Goal: Transaction & Acquisition: Purchase product/service

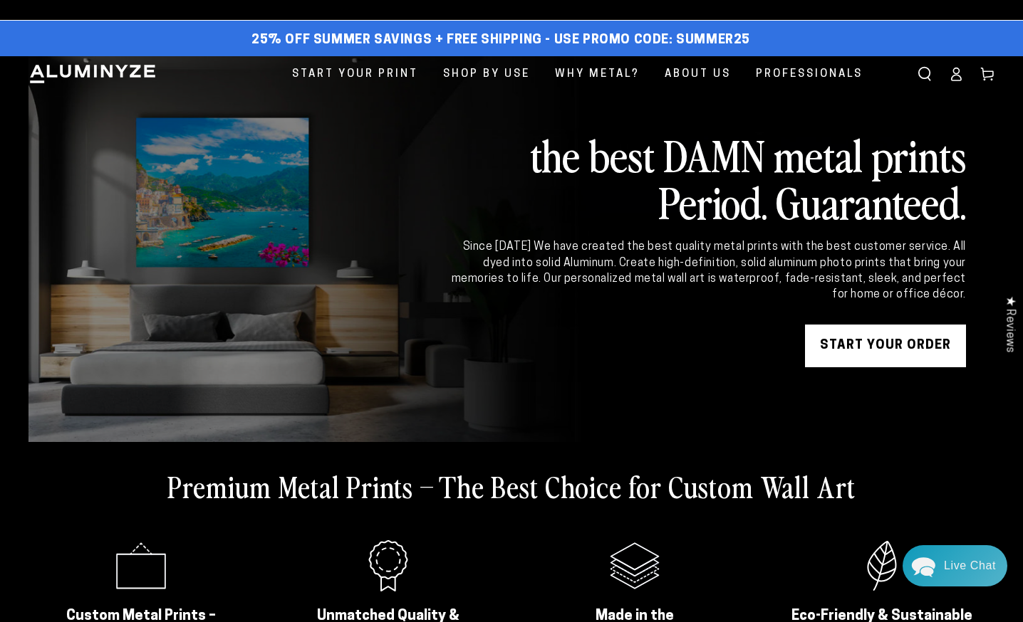
click at [956, 76] on icon at bounding box center [955, 74] width 14 height 14
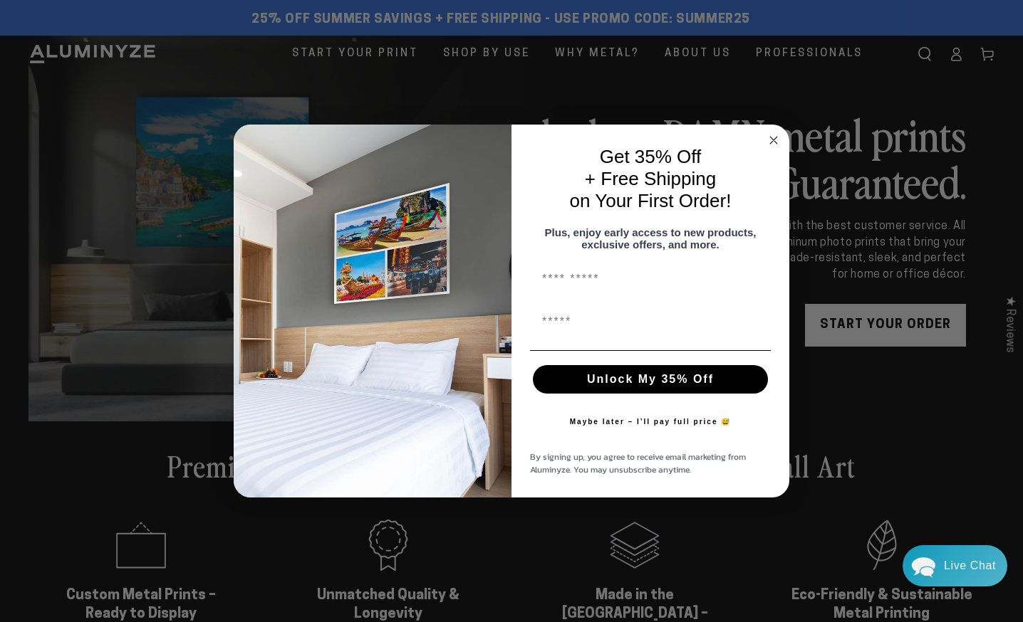
click at [775, 140] on circle "Close dialog" at bounding box center [773, 140] width 16 height 16
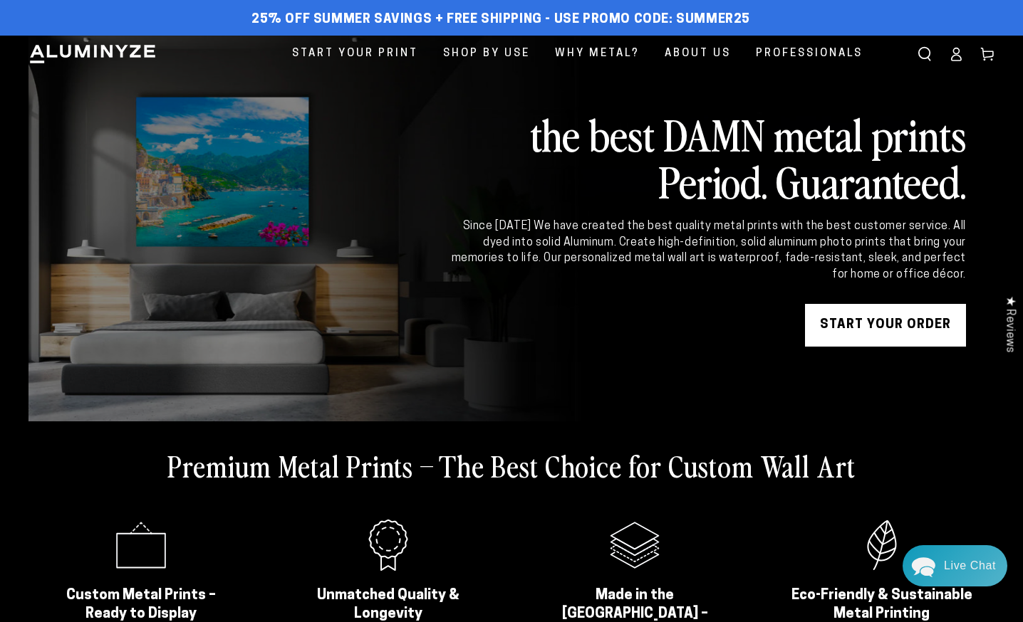
click at [992, 58] on icon at bounding box center [987, 54] width 14 height 14
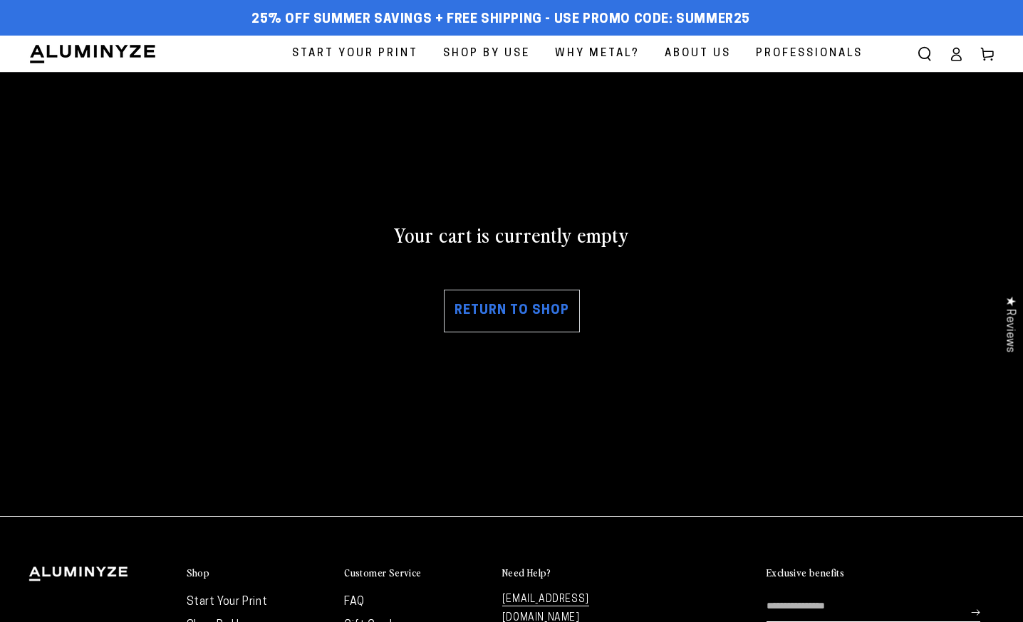
click at [953, 58] on icon at bounding box center [955, 54] width 14 height 14
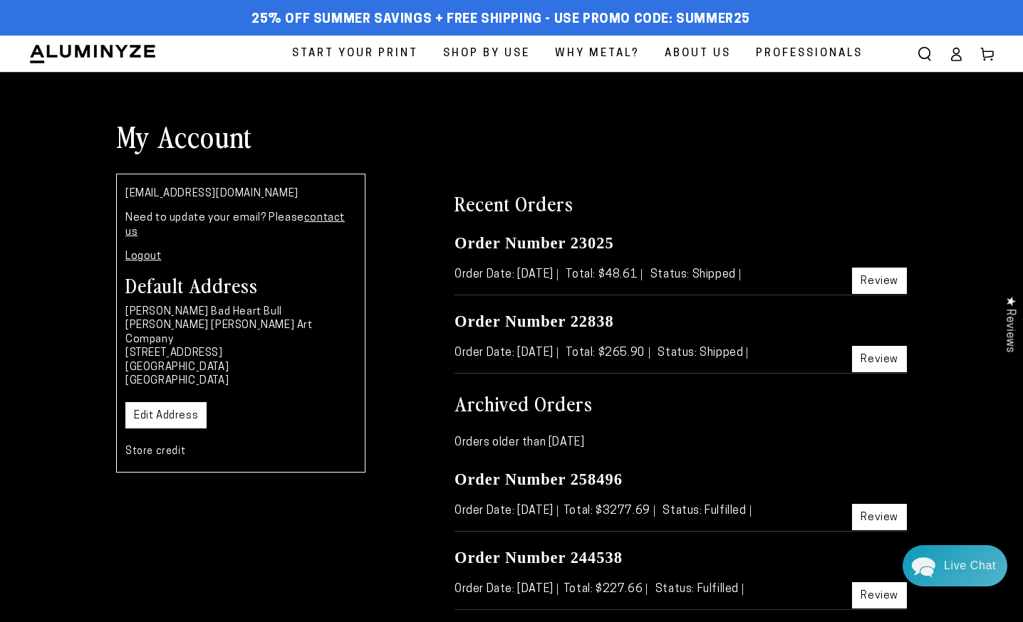
click at [384, 51] on span "Start Your Print" at bounding box center [355, 53] width 126 height 19
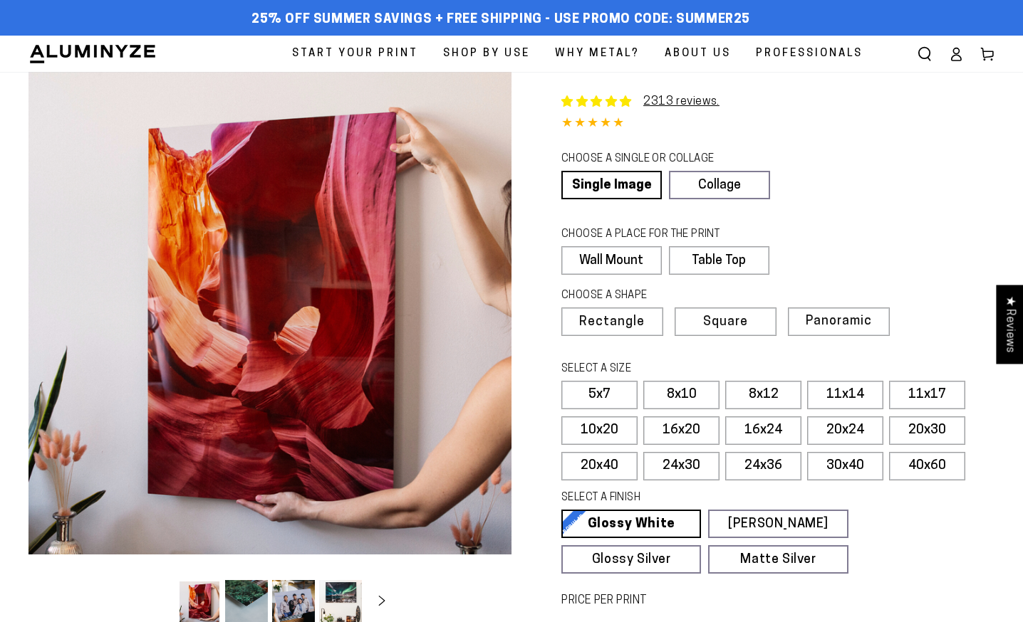
select select "**********"
click at [843, 391] on label "11x14" at bounding box center [845, 395] width 76 height 28
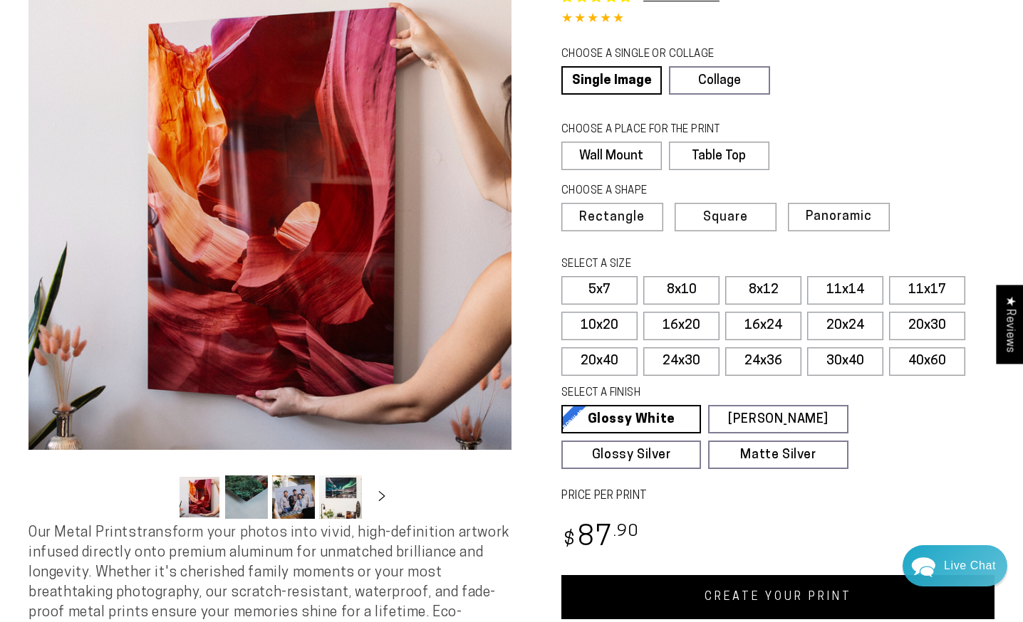
scroll to position [102, 0]
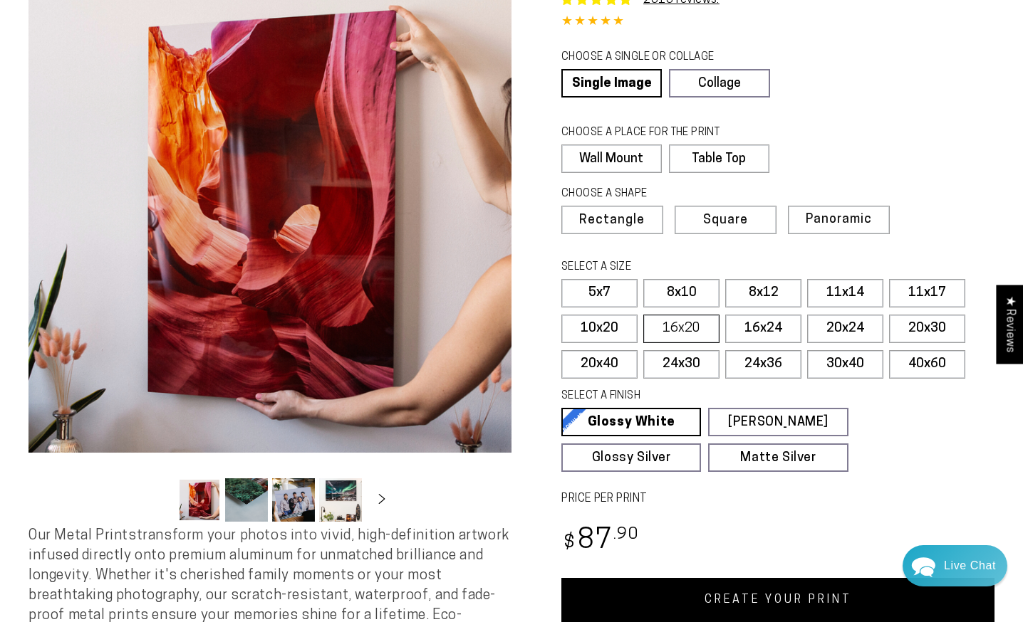
click at [687, 331] on label "16x20" at bounding box center [681, 329] width 76 height 28
click at [841, 294] on label "11x14" at bounding box center [845, 293] width 76 height 28
click at [686, 327] on label "16x20" at bounding box center [681, 329] width 76 height 28
click at [701, 366] on label "24x30" at bounding box center [681, 364] width 76 height 28
